Goal: Task Accomplishment & Management: Use online tool/utility

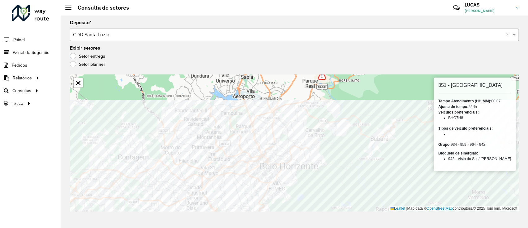
click at [344, 211] on div "Depósito * Selecione um depósito × CDD Santa Luzia × Exibir setores Setor entre…" at bounding box center [295, 121] width 468 height 212
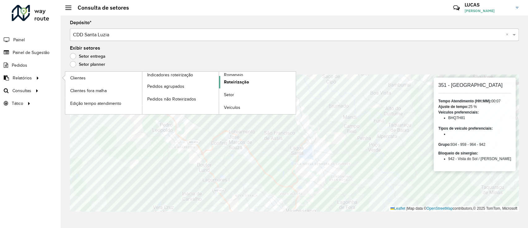
click at [236, 84] on span "Roteirização" at bounding box center [236, 82] width 25 height 7
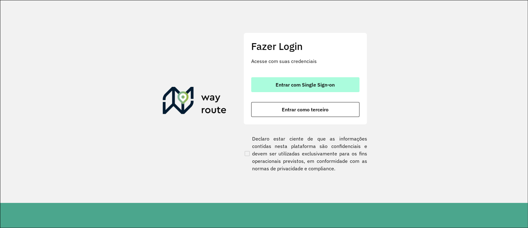
click at [256, 89] on button "Entrar com Single Sign-on" at bounding box center [305, 84] width 108 height 15
click at [264, 82] on button "Entrar com Single Sign-on" at bounding box center [305, 84] width 108 height 15
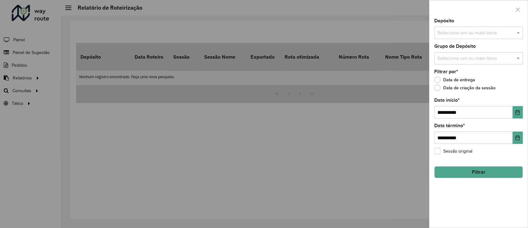
click at [196, 158] on div at bounding box center [264, 114] width 528 height 228
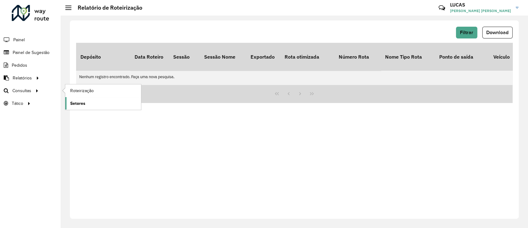
click at [89, 100] on link "Setores" at bounding box center [103, 103] width 76 height 12
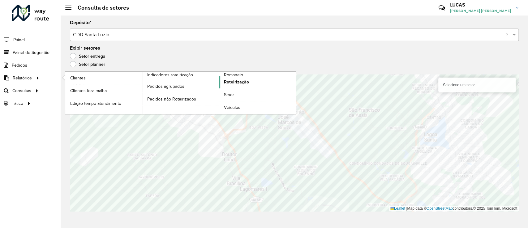
click at [236, 80] on span "Roteirização" at bounding box center [236, 82] width 25 height 7
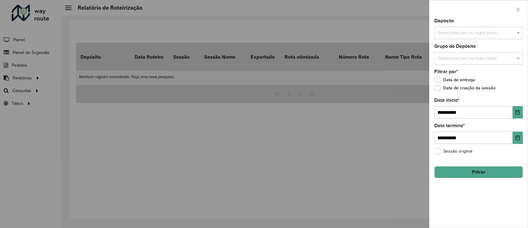
click at [475, 25] on div "Depósito Selecione um ou mais itens" at bounding box center [479, 29] width 89 height 20
click at [471, 34] on input "text" at bounding box center [475, 32] width 79 height 7
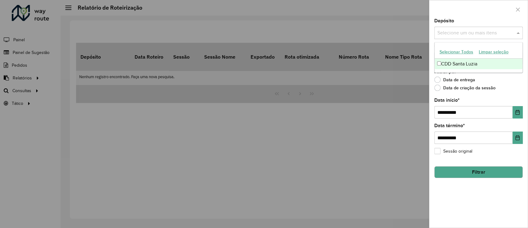
click at [456, 62] on div "CDD Santa Luzia" at bounding box center [479, 64] width 88 height 11
click at [476, 172] on button "Filtrar" at bounding box center [479, 172] width 89 height 12
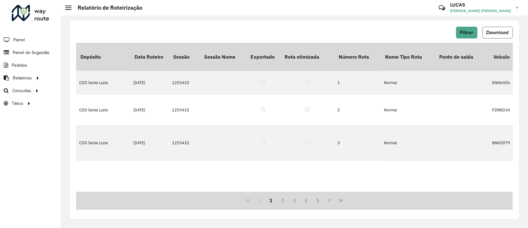
click at [492, 36] on button "Download" at bounding box center [498, 33] width 30 height 12
click at [85, 100] on span "Setores" at bounding box center [77, 103] width 15 height 7
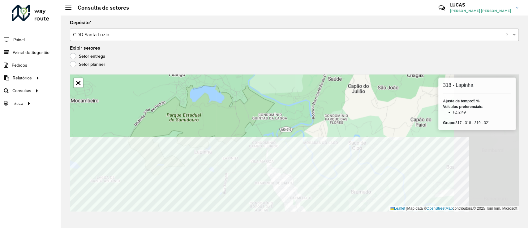
click at [160, 222] on div "Depósito * Selecione um depósito × CDD Santa Luzia × Exibir setores Setor entre…" at bounding box center [295, 121] width 468 height 212
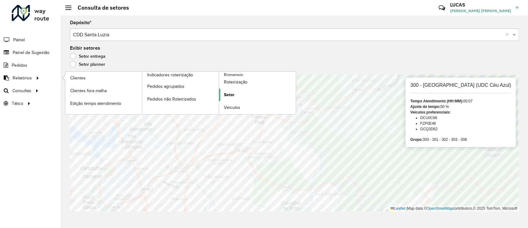
click at [226, 93] on span "Setor" at bounding box center [229, 94] width 11 height 7
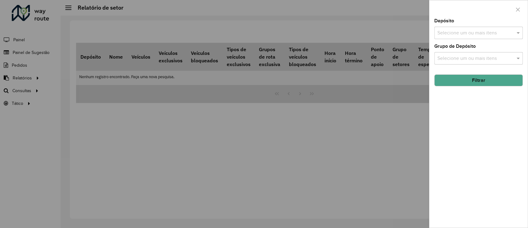
click at [461, 33] on input "text" at bounding box center [475, 32] width 79 height 7
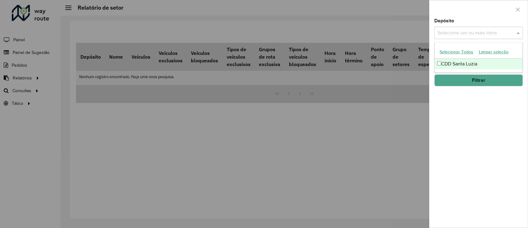
drag, startPoint x: 458, startPoint y: 63, endPoint x: 462, endPoint y: 67, distance: 4.8
click at [458, 63] on div "CDD Santa Luzia" at bounding box center [479, 64] width 88 height 11
click at [472, 79] on button "Filtrar" at bounding box center [479, 80] width 89 height 12
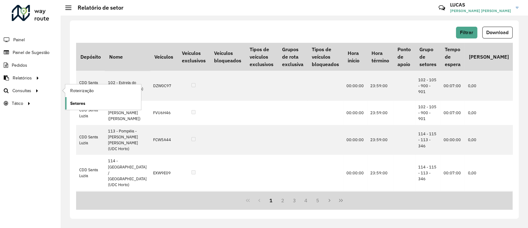
click at [91, 102] on link "Setores" at bounding box center [103, 103] width 76 height 12
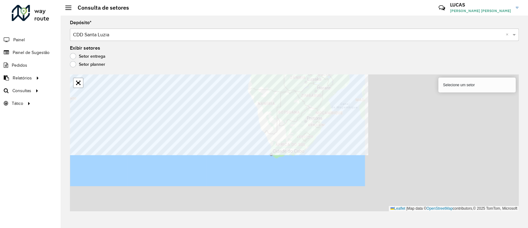
click at [178, 58] on formly-group "Depósito * Selecione um depósito × CDD Santa Luzia × Exibir setores Setor entre…" at bounding box center [294, 115] width 449 height 190
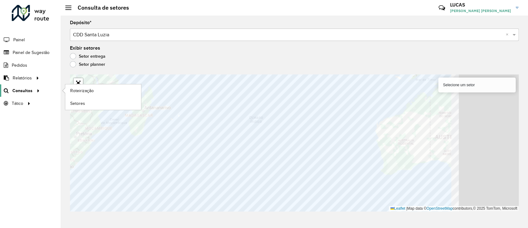
click at [0, 93] on div "Roteirizador AmbevTech Painel Painel de Sugestão Pedidos Relatórios Clientes Cl…" at bounding box center [264, 114] width 528 height 228
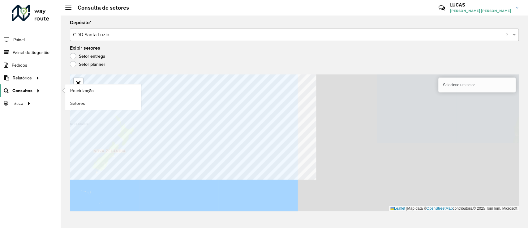
click at [32, 86] on div "Roteirizador AmbevTech Painel Painel de Sugestão Pedidos Relatórios Clientes Cl…" at bounding box center [264, 114] width 528 height 228
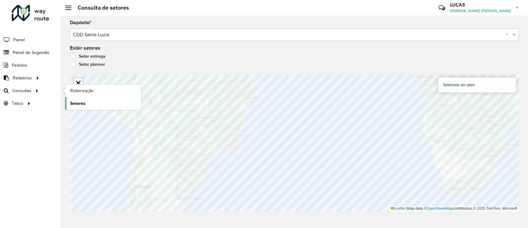
click at [81, 102] on span "Setores" at bounding box center [77, 103] width 15 height 7
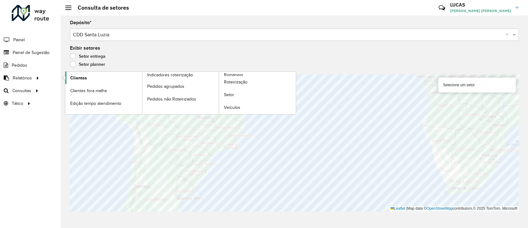
click at [72, 79] on span "Clientes" at bounding box center [78, 78] width 17 height 7
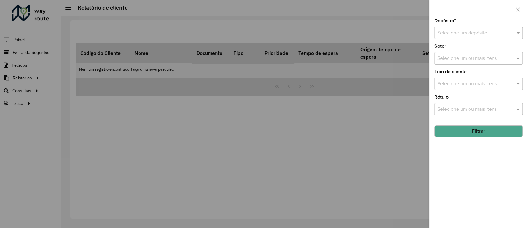
click at [36, 91] on div at bounding box center [264, 114] width 528 height 228
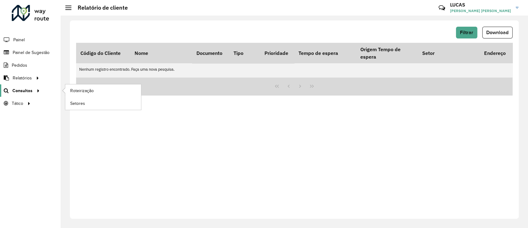
click at [33, 89] on div at bounding box center [37, 90] width 9 height 7
click at [87, 101] on link "Setores" at bounding box center [103, 103] width 76 height 12
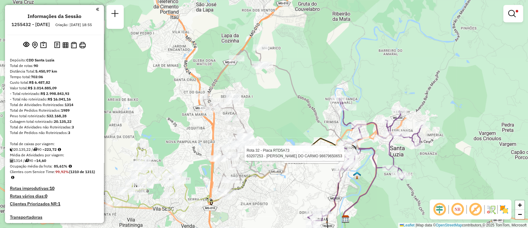
click at [359, 52] on div "Rota 30 - Placa RTD5A96 63274582 - GEOVANE COSTA FERNA Rota 30 - Placa RTD5A96 …" at bounding box center [264, 114] width 528 height 228
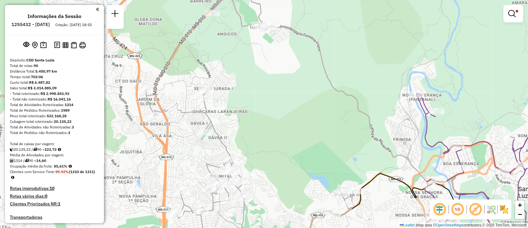
drag, startPoint x: 277, startPoint y: 111, endPoint x: 275, endPoint y: 159, distance: 48.3
click at [275, 159] on div "Limpar filtros Janela de atendimento Grade de atendimento Capacidade Transporta…" at bounding box center [264, 114] width 528 height 228
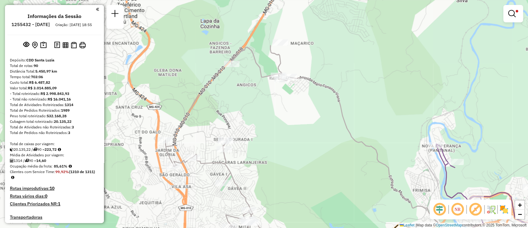
drag, startPoint x: 302, startPoint y: 102, endPoint x: 308, endPoint y: 124, distance: 23.0
click at [308, 124] on div "Limpar filtros Janela de atendimento Grade de atendimento Capacidade Transporta…" at bounding box center [264, 114] width 528 height 228
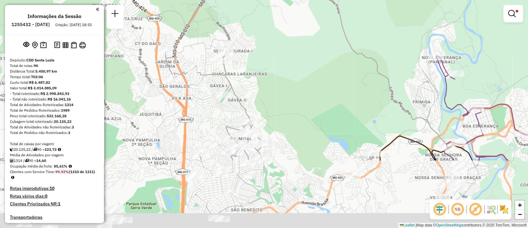
drag, startPoint x: 249, startPoint y: 141, endPoint x: 252, endPoint y: 68, distance: 73.4
click at [246, 41] on div "Limpar filtros Janela de atendimento Grade de atendimento Capacidade Transporta…" at bounding box center [264, 114] width 528 height 228
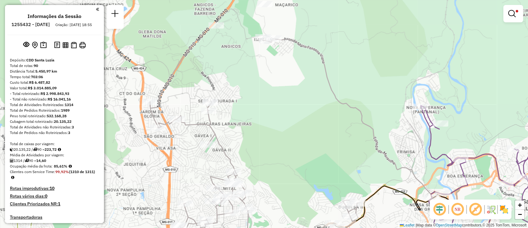
drag, startPoint x: 330, startPoint y: 77, endPoint x: 312, endPoint y: 152, distance: 76.7
click at [312, 147] on div "Limpar filtros Janela de atendimento Grade de atendimento Capacidade Transporta…" at bounding box center [264, 114] width 528 height 228
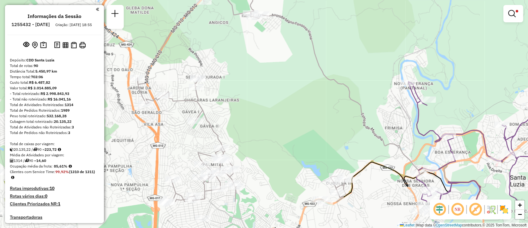
drag, startPoint x: 193, startPoint y: 81, endPoint x: 183, endPoint y: 40, distance: 42.1
click at [189, 14] on div "Limpar filtros Janela de atendimento Grade de atendimento Capacidade Transporta…" at bounding box center [264, 114] width 528 height 228
